Goal: Information Seeking & Learning: Learn about a topic

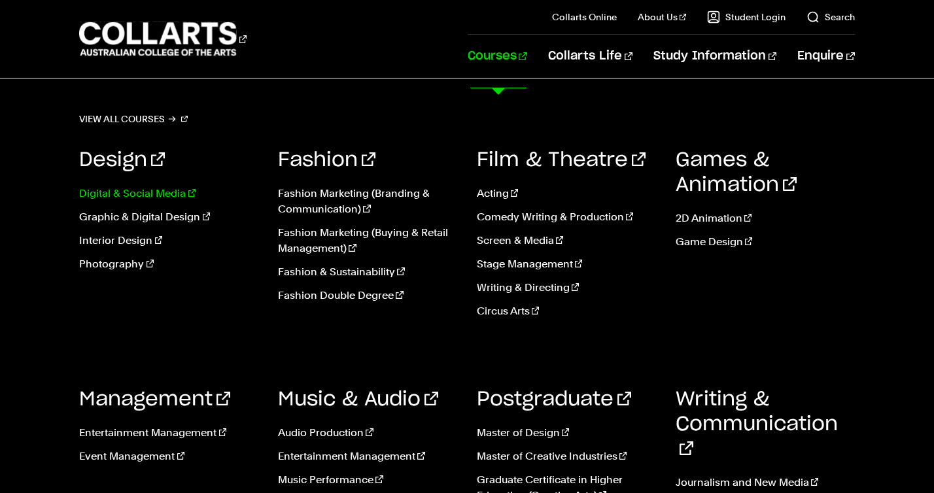
click at [168, 201] on link "Digital & Social Media" at bounding box center [168, 194] width 179 height 16
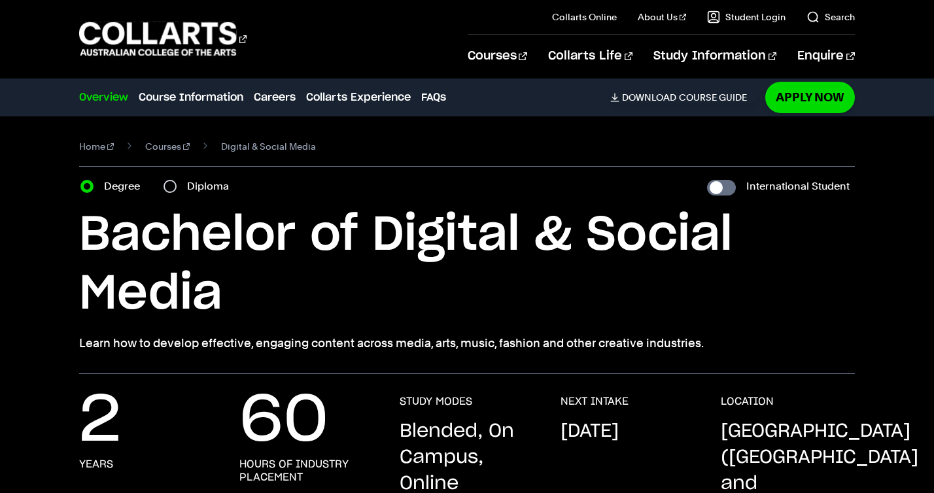
scroll to position [292, 0]
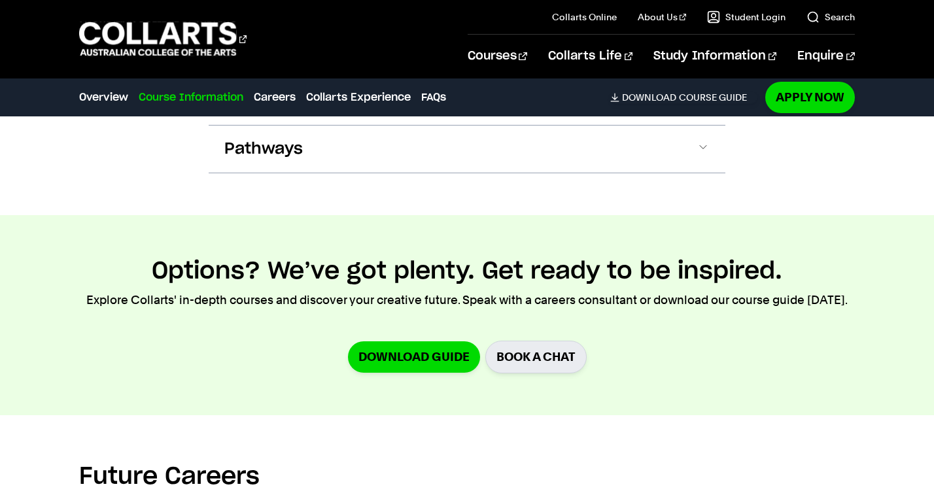
click at [414, 29] on button "Course Structure" at bounding box center [467, 5] width 517 height 47
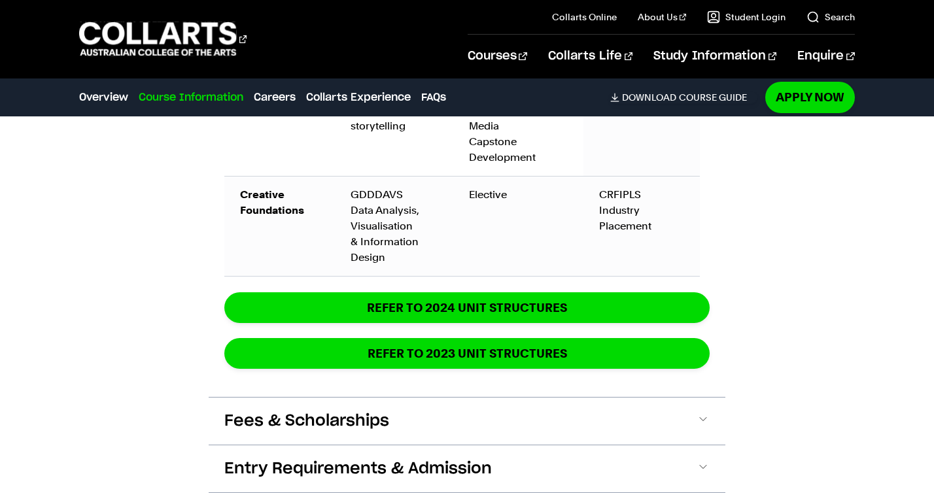
scroll to position [2424, 0]
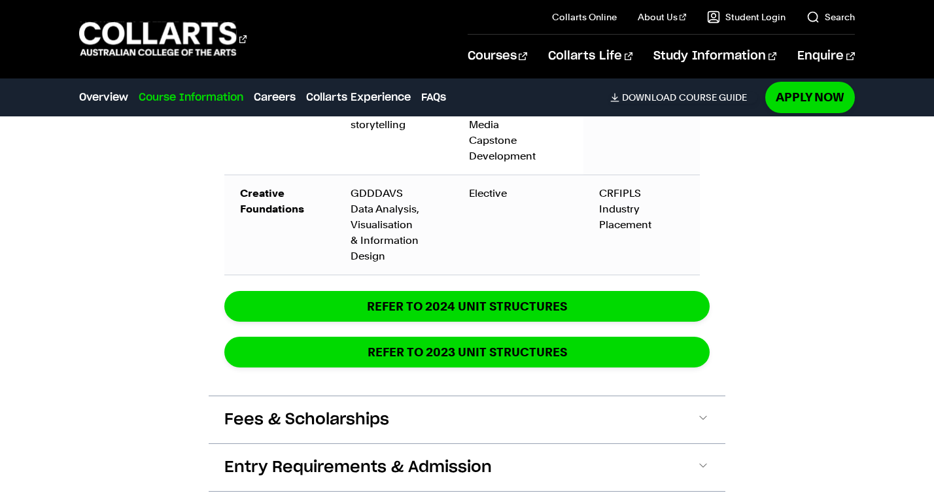
drag, startPoint x: 540, startPoint y: 285, endPoint x: 426, endPoint y: 285, distance: 114.5
click at [426, 75] on tr "Principles DSMMD4 Principles of Motion Design DSMDAC5 Digital Audiences and Com…" at bounding box center [462, 40] width 476 height 69
click at [468, 75] on td "DSMDAC5 Digital Audiences and Communities" at bounding box center [518, 40] width 130 height 69
drag, startPoint x: 483, startPoint y: 302, endPoint x: 512, endPoint y: 326, distance: 37.2
click at [512, 75] on td "DSMDAC5 Digital Audiences and Communities" at bounding box center [518, 40] width 130 height 69
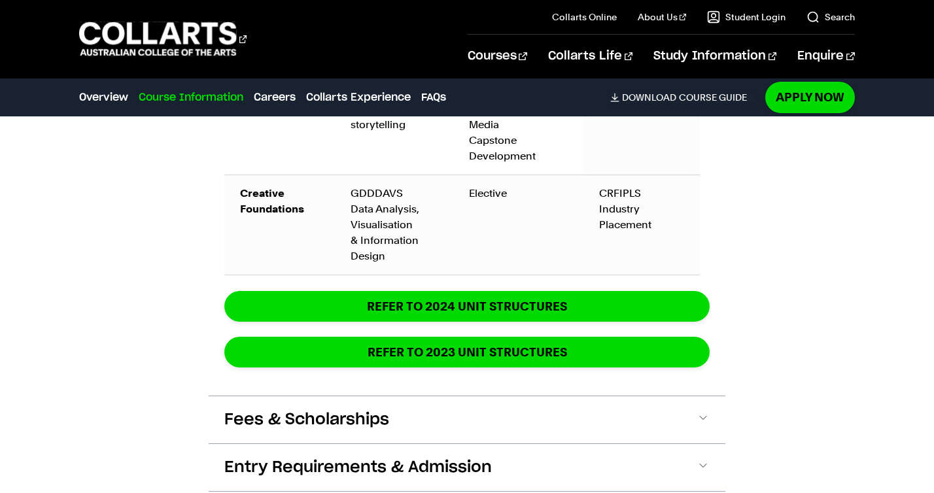
click at [512, 75] on td "DSMDAC5 Digital Audiences and Communities" at bounding box center [518, 40] width 130 height 69
drag, startPoint x: 540, startPoint y: 323, endPoint x: 481, endPoint y: 306, distance: 60.5
click at [481, 75] on td "DSMDAC5 Digital Audiences and Communities" at bounding box center [518, 40] width 130 height 69
click at [483, 75] on td "DSMDAC5 Digital Audiences and Communities" at bounding box center [518, 40] width 130 height 69
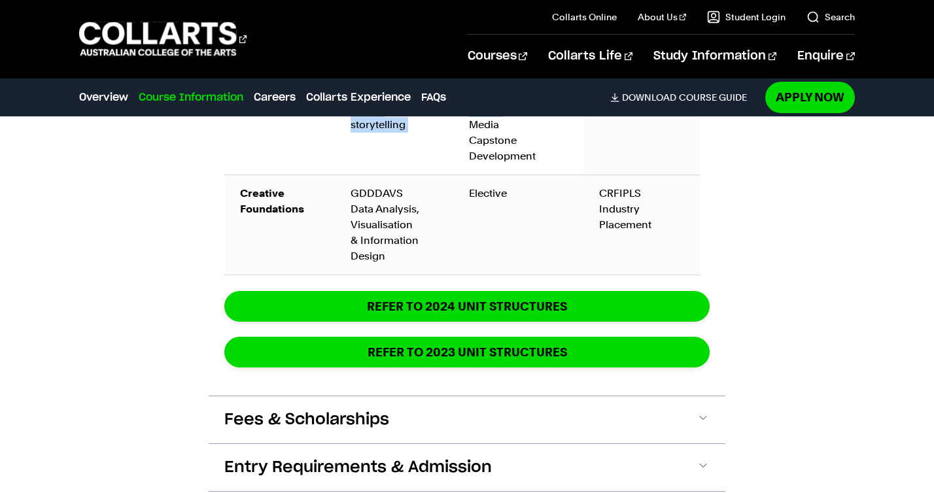
drag, startPoint x: 499, startPoint y: 279, endPoint x: 510, endPoint y: 379, distance: 100.6
click at [510, 275] on tbody "Context SHCDC Contemporary Art, Design and Culture DSM CLRS Communication Law, …" at bounding box center [462, 90] width 476 height 369
click at [568, 175] on td "DSMCD5 Digital and Social Media Capstone Development" at bounding box center [518, 125] width 130 height 100
drag, startPoint x: 648, startPoint y: 347, endPoint x: 637, endPoint y: 305, distance: 44.1
click at [637, 175] on td "DSMCP6 Digital & Social Media Capstone project" at bounding box center [642, 90] width 116 height 169
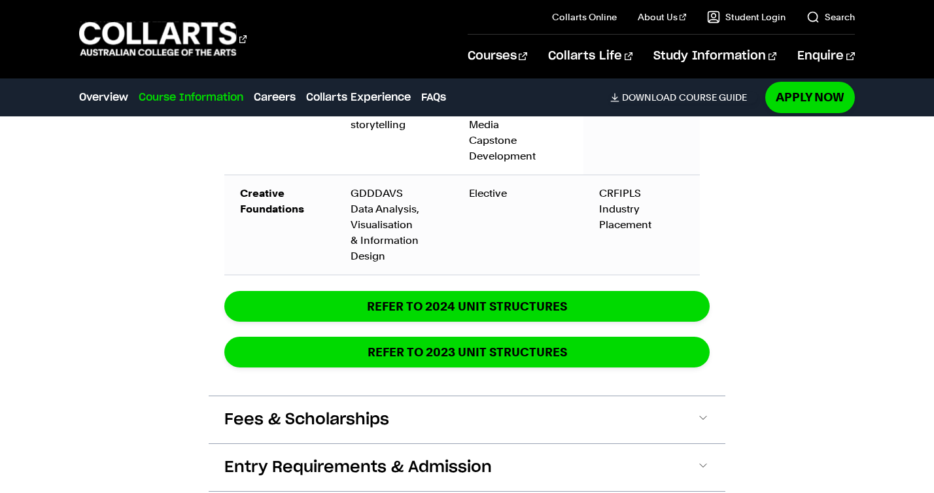
click at [637, 175] on td "DSMCP6 Digital & Social Media Capstone project" at bounding box center [642, 90] width 116 height 169
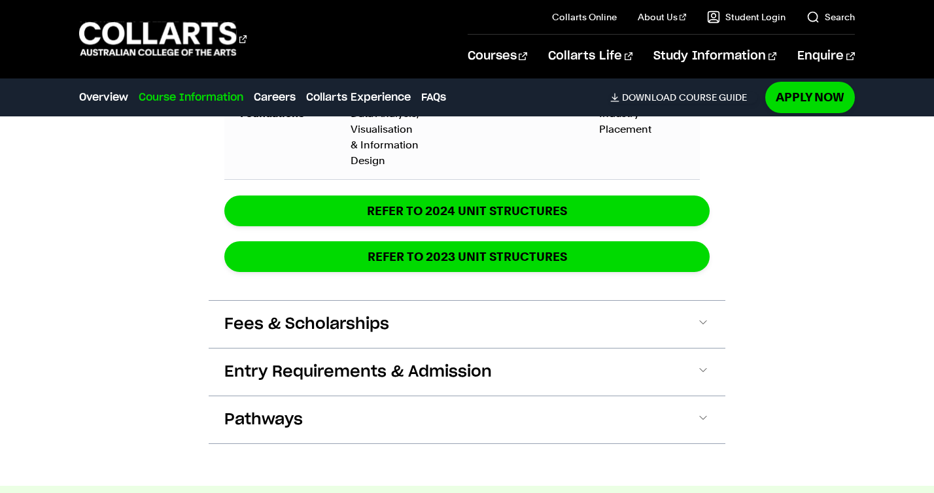
scroll to position [2526, 0]
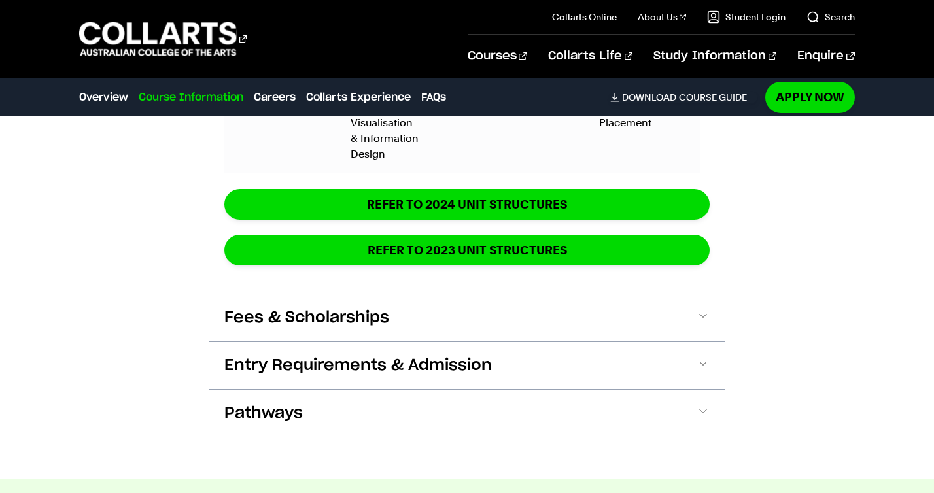
drag, startPoint x: 633, startPoint y: 175, endPoint x: 633, endPoint y: 232, distance: 56.3
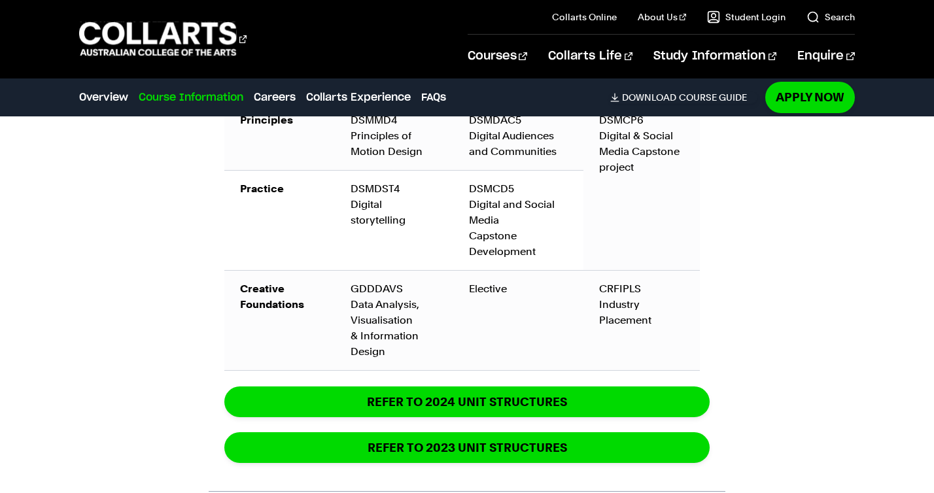
scroll to position [2458, 0]
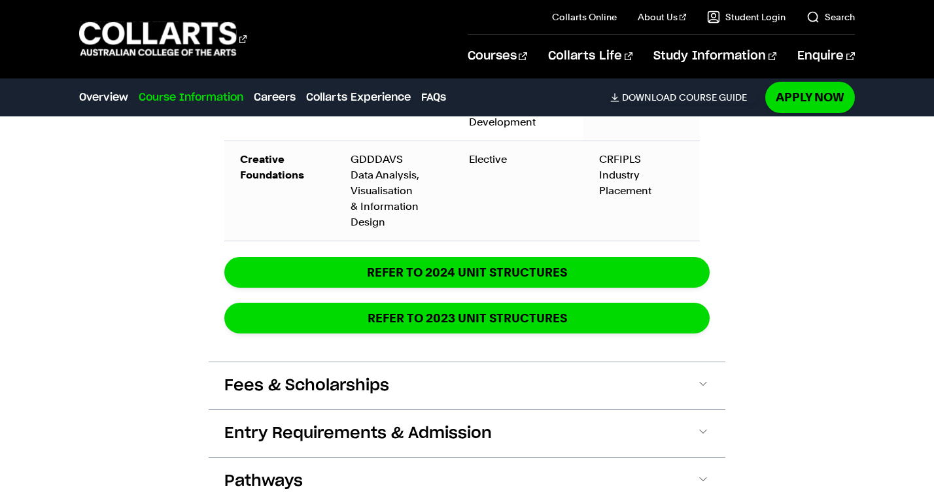
drag, startPoint x: 675, startPoint y: 252, endPoint x: 614, endPoint y: 252, distance: 61.5
click at [614, 141] on td "DSMCP6 Digital & Social Media Capstone project" at bounding box center [642, 56] width 116 height 169
copy td "DSMCP6"
